Goal: Task Accomplishment & Management: Manage account settings

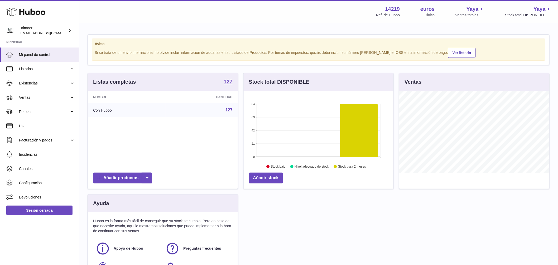
scroll to position [82, 150]
click at [68, 98] on span "Ventas" at bounding box center [44, 97] width 50 height 5
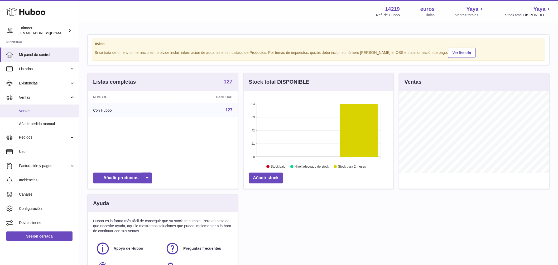
click at [44, 112] on span "Ventas" at bounding box center [47, 110] width 56 height 5
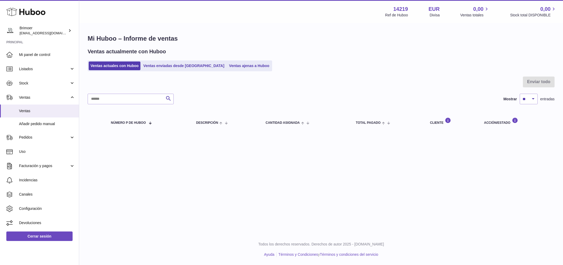
click at [227, 69] on link "Ventas ajenas a Huboo" at bounding box center [249, 65] width 44 height 9
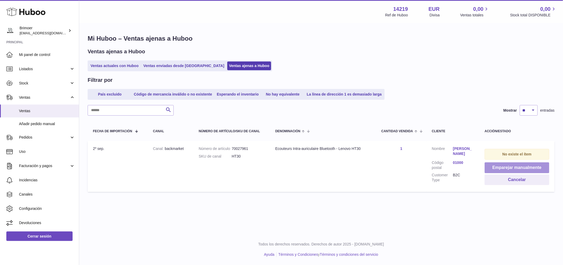
click at [512, 168] on button "Emparejar manualmente" at bounding box center [516, 167] width 65 height 11
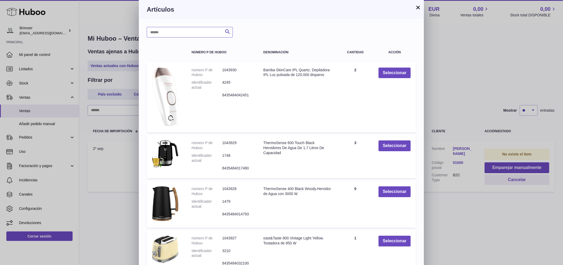
click at [172, 32] on input "text" at bounding box center [190, 32] width 86 height 11
type input "******"
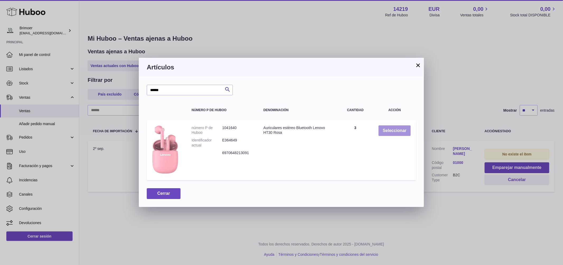
click at [394, 140] on td "Seleccionar" at bounding box center [394, 150] width 43 height 60
click at [393, 132] on button "Seleccionar" at bounding box center [394, 130] width 32 height 11
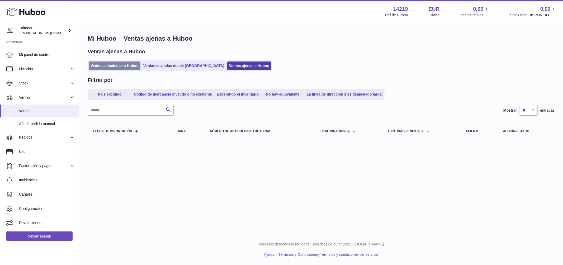
click at [111, 66] on link "Ventas actuales con Huboo" at bounding box center [115, 65] width 52 height 9
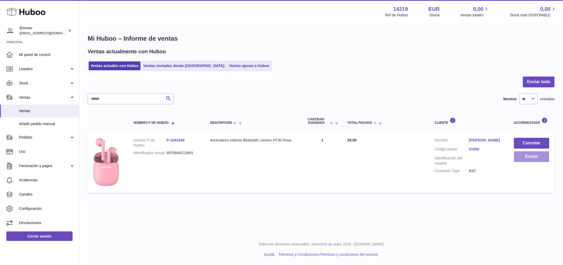
click at [519, 156] on button "Enviar" at bounding box center [530, 156] width 35 height 11
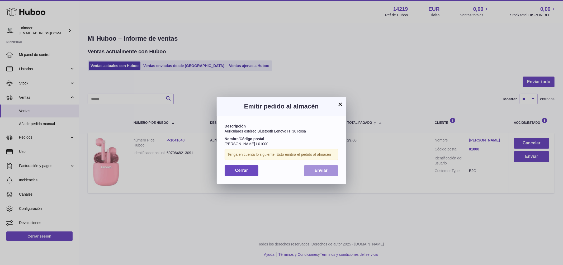
click at [321, 170] on span "Enviar" at bounding box center [320, 170] width 13 height 4
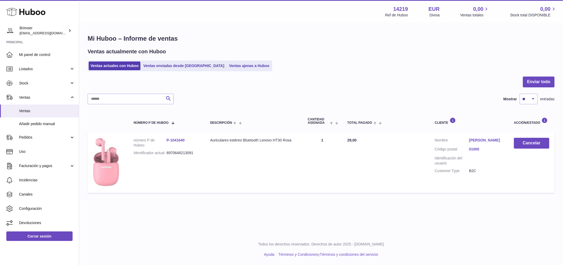
click at [485, 141] on link "Marie-Caroline Cattin" at bounding box center [486, 140] width 34 height 5
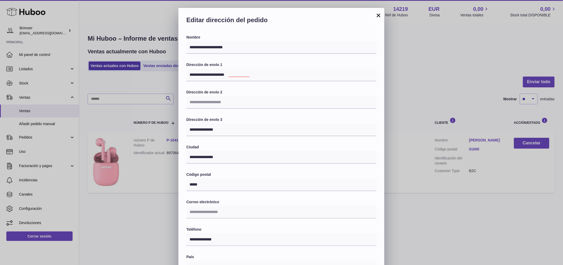
click at [379, 15] on button "×" at bounding box center [378, 15] width 6 height 6
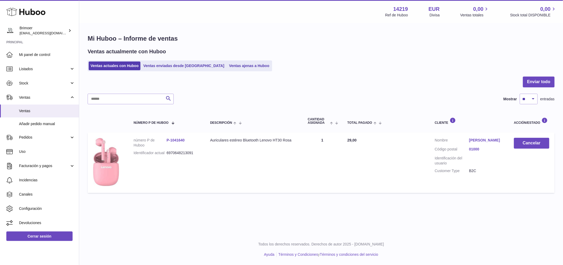
click at [312, 66] on div "Ventas actuales con Huboo Ventas enviadas desde Huboo Ventas ajenas a Huboo" at bounding box center [321, 65] width 467 height 11
click at [227, 63] on link "Ventas ajenas a Huboo" at bounding box center [249, 65] width 44 height 9
